Goal: Communication & Community: Answer question/provide support

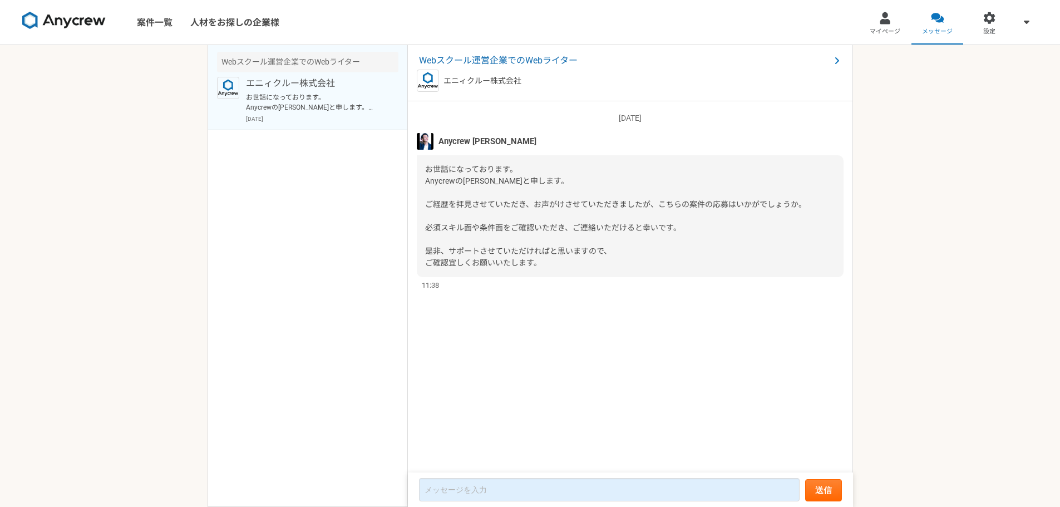
click at [877, 1] on link "マイページ" at bounding box center [885, 22] width 52 height 45
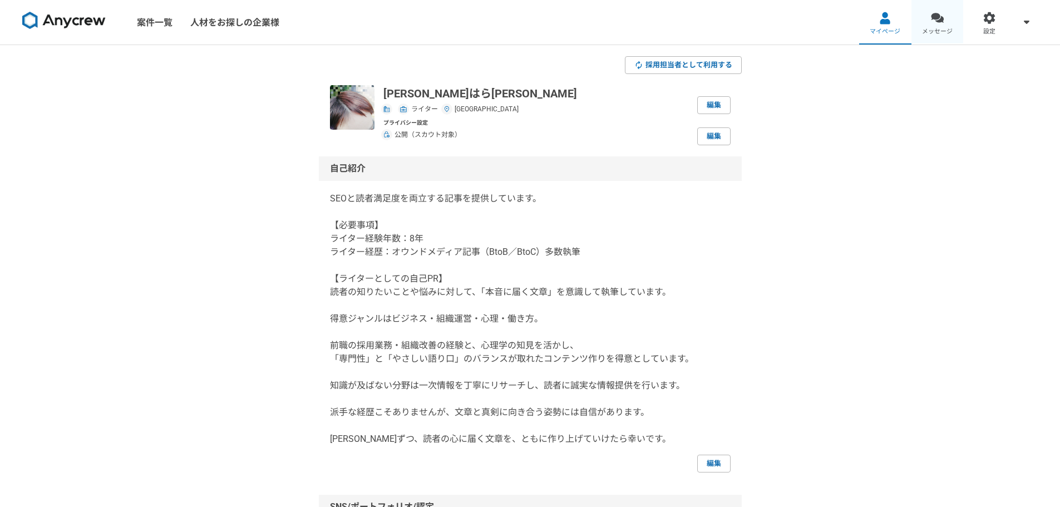
click at [936, 23] on div at bounding box center [937, 18] width 13 height 13
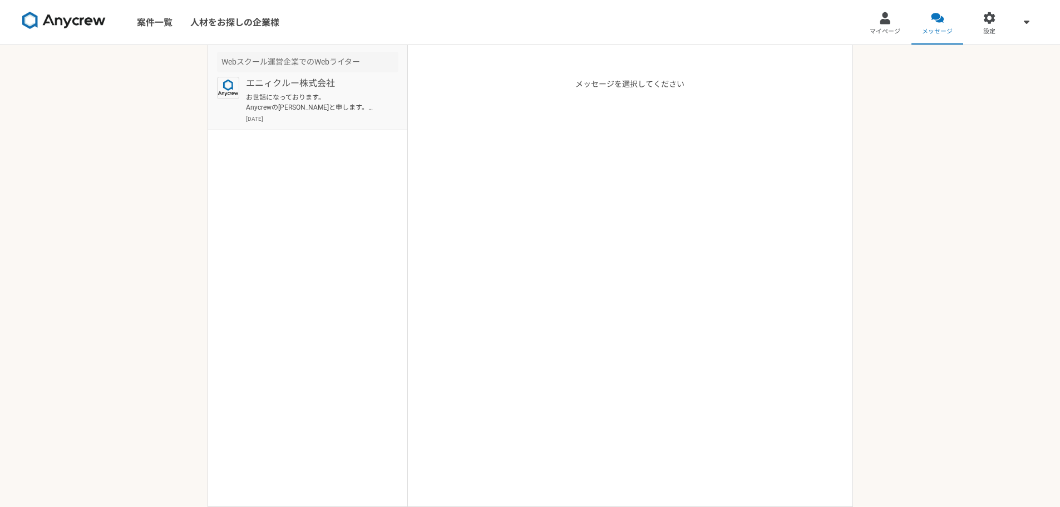
click at [362, 116] on p "[DATE]" at bounding box center [322, 119] width 152 height 8
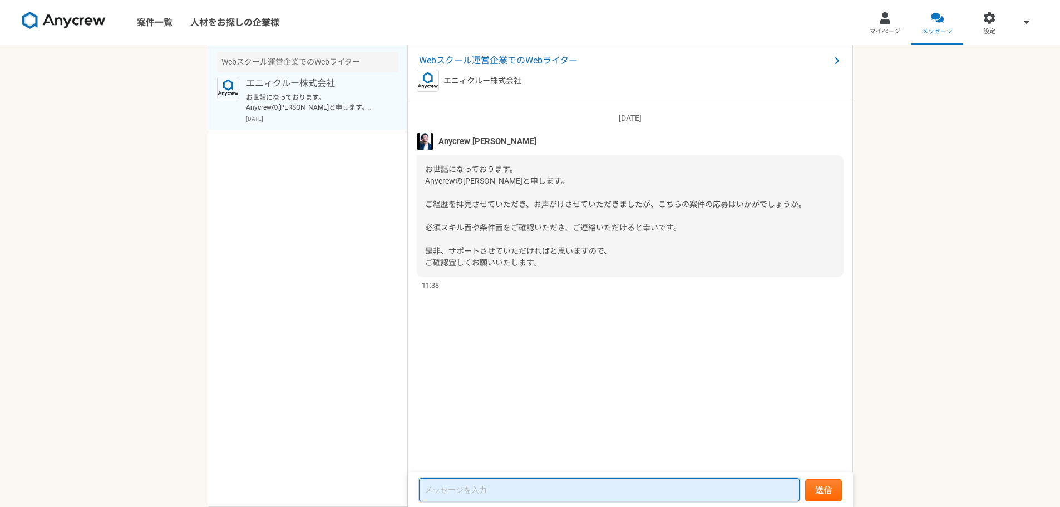
click at [592, 497] on textarea at bounding box center [609, 489] width 380 height 23
type textarea "さ"
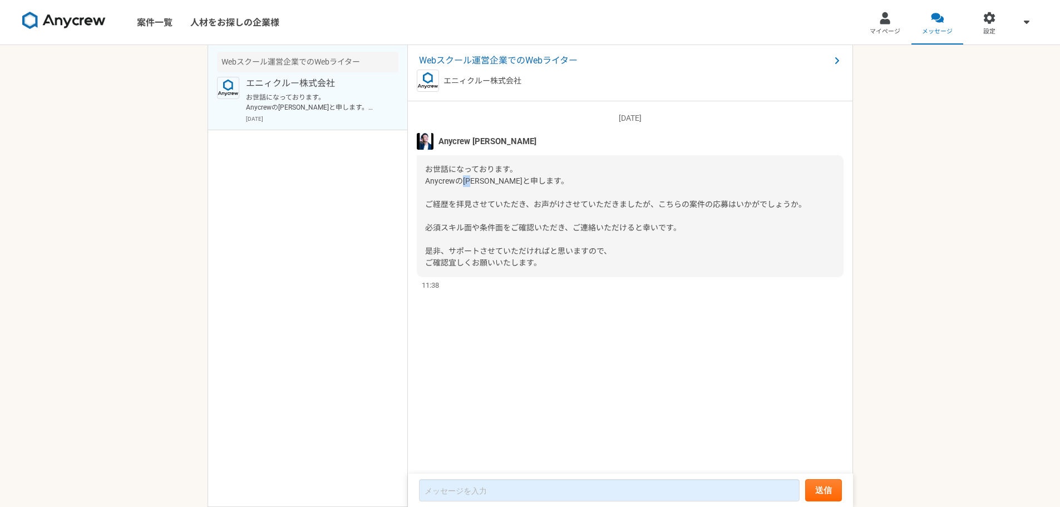
drag, startPoint x: 478, startPoint y: 183, endPoint x: 465, endPoint y: 176, distance: 14.9
click at [465, 176] on span "お世話になっております。 Anycrewの[PERSON_NAME]と申します。 ご経歴を拝見させていただき、お声がけさせていただきましたが、こちらの案件の応…" at bounding box center [615, 216] width 381 height 102
copy span "[PERSON_NAME]"
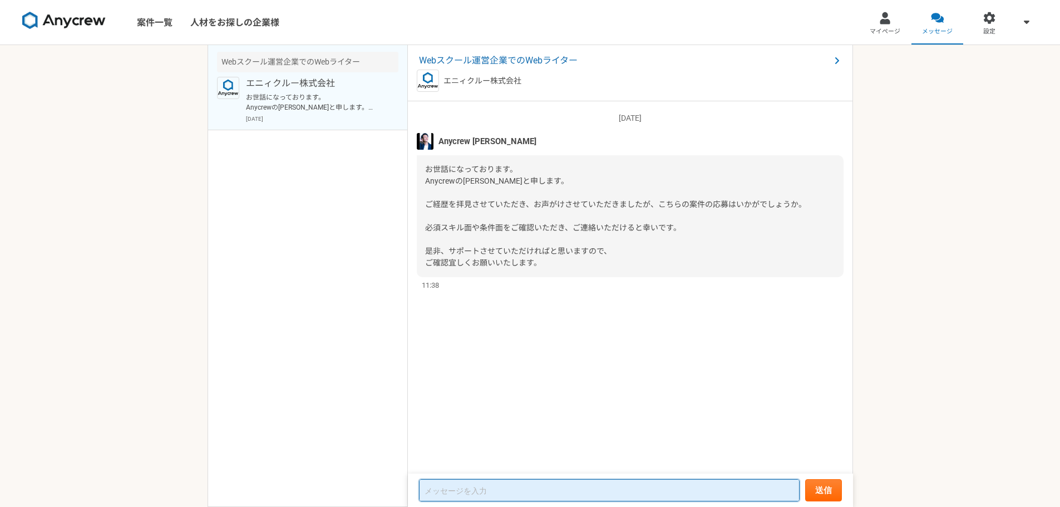
click at [480, 497] on textarea at bounding box center [609, 490] width 380 height 22
paste textarea "[PERSON_NAME]"
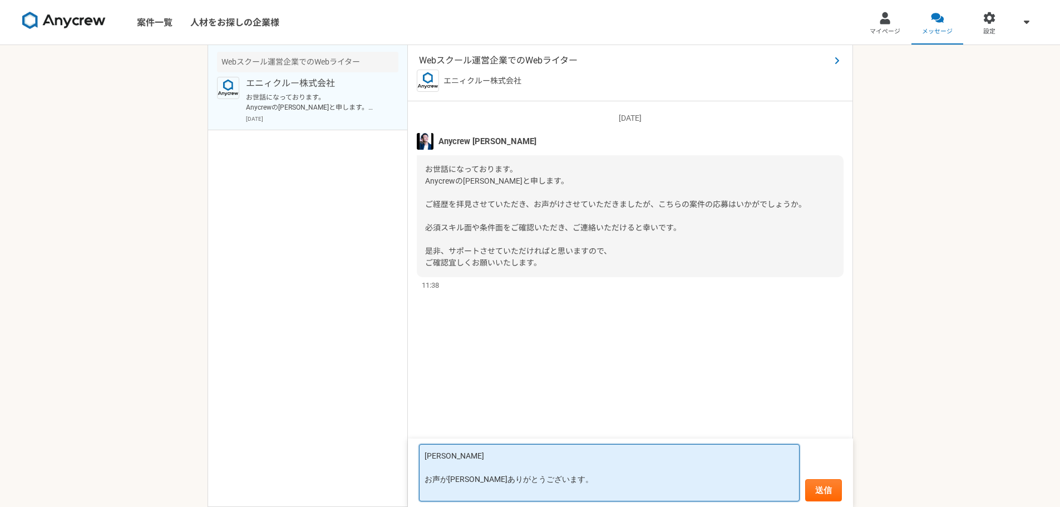
type textarea "[PERSON_NAME] お声が[PERSON_NAME]ありがとうございます。"
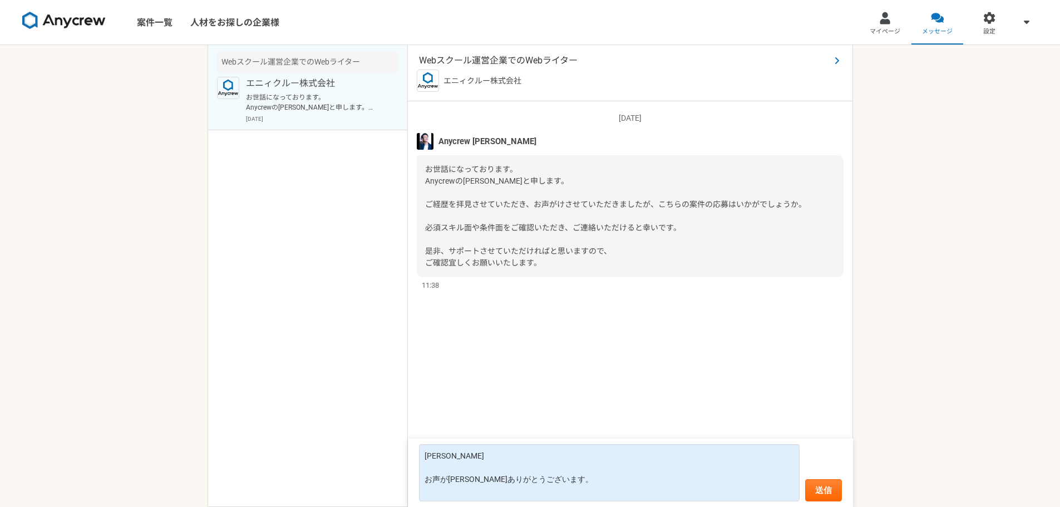
click at [555, 63] on span "Webスクール運営企業でのWebライター" at bounding box center [624, 60] width 411 height 13
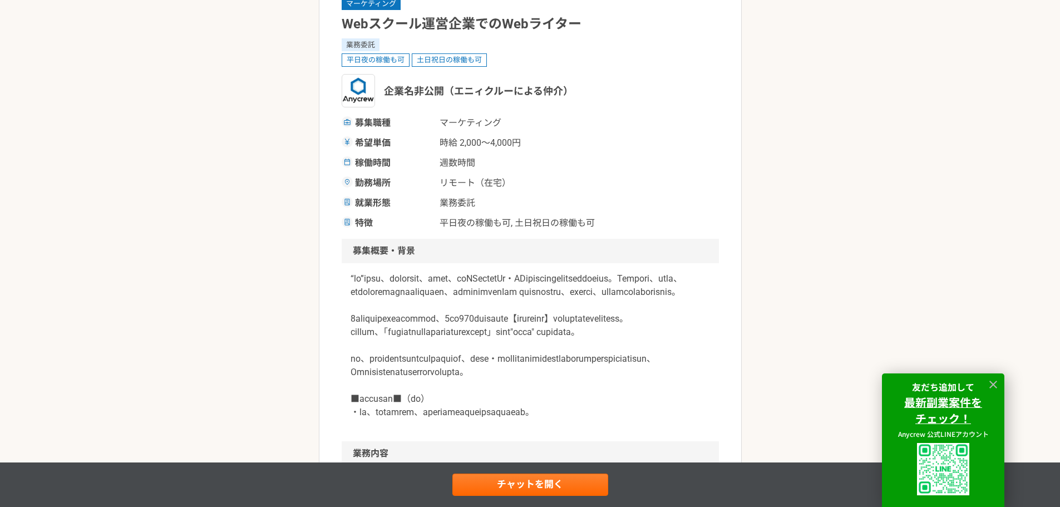
scroll to position [111, 0]
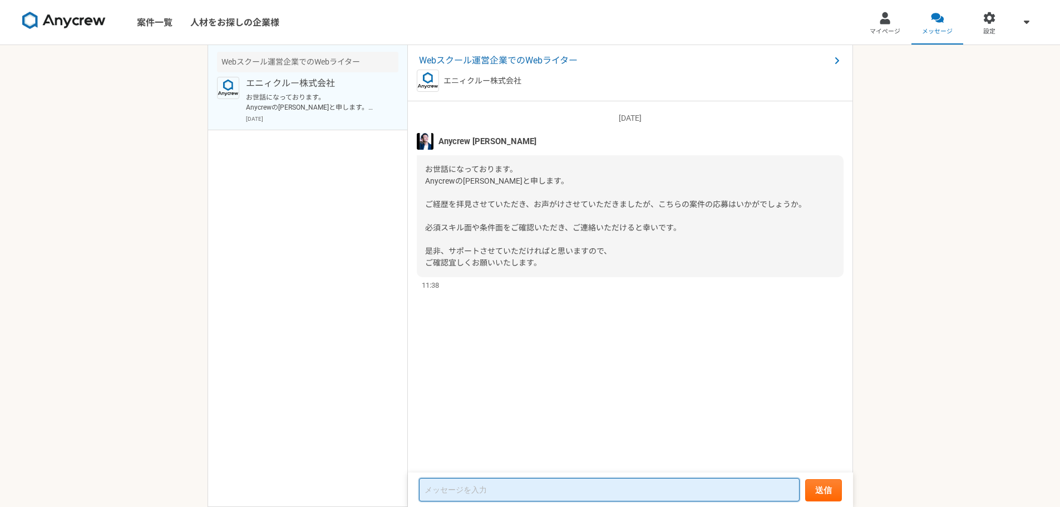
click at [531, 497] on textarea at bounding box center [609, 489] width 380 height 23
paste textarea "[PERSON_NAME]"
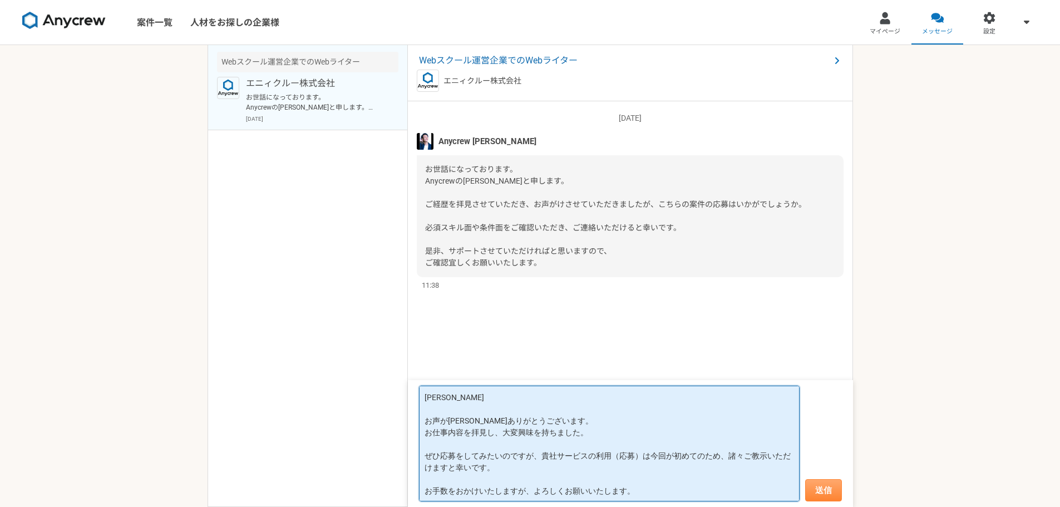
type textarea "[PERSON_NAME] お声が[PERSON_NAME]ありがとうございます。 お仕事内容を拝見し、大変興味を持ちました。 ぜひ応募をしてみたいのですが、…"
click at [820, 485] on button "送信" at bounding box center [823, 490] width 37 height 22
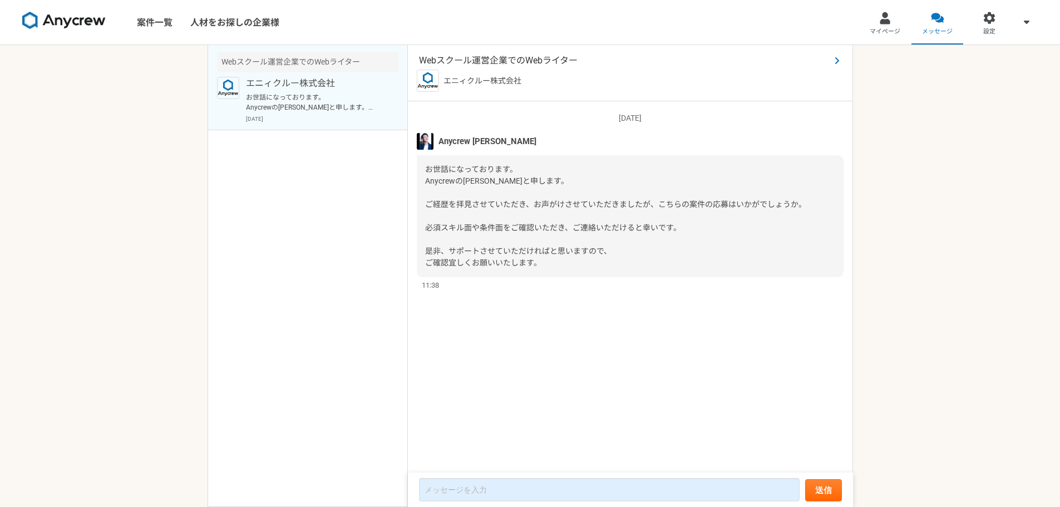
click at [525, 62] on span "Webスクール運営企業でのWebライター" at bounding box center [624, 60] width 411 height 13
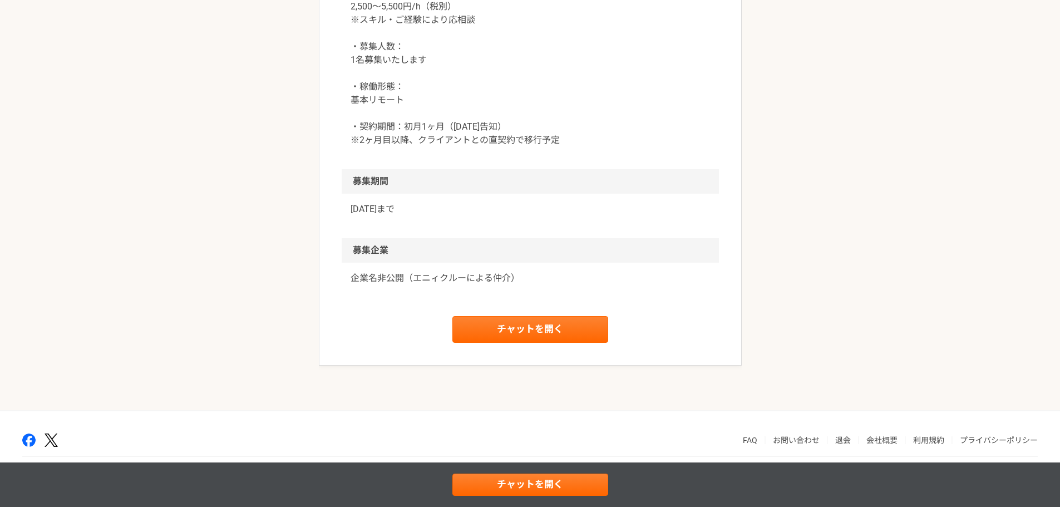
scroll to position [1096, 0]
